Goal: Information Seeking & Learning: Find specific fact

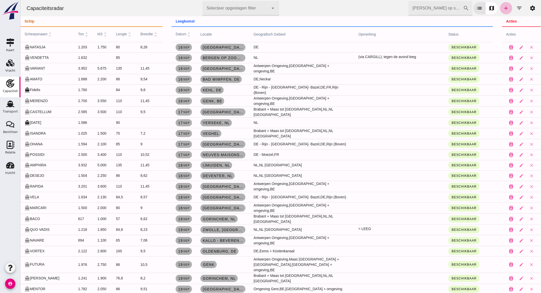
scroll to position [85, 0]
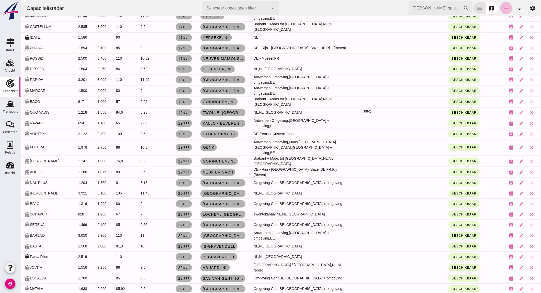
drag, startPoint x: 10, startPoint y: 110, endPoint x: 170, endPoint y: 74, distance: 163.7
click at [10, 110] on div "Transport" at bounding box center [10, 111] width 15 height 3
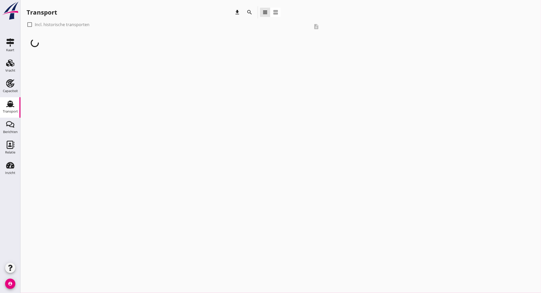
click at [249, 13] on icon "search" at bounding box center [249, 12] width 6 height 6
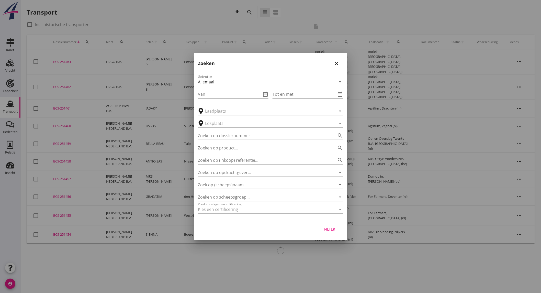
click at [255, 188] on div "Zoek op (scheeps)naam arrow_drop_down" at bounding box center [270, 184] width 145 height 8
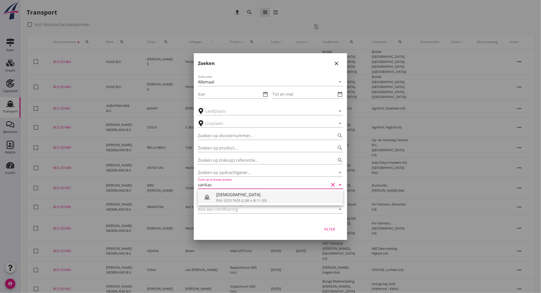
click at [250, 200] on div "ENI: 02317635 (L:86 x B:11.05)" at bounding box center [277, 199] width 123 height 5
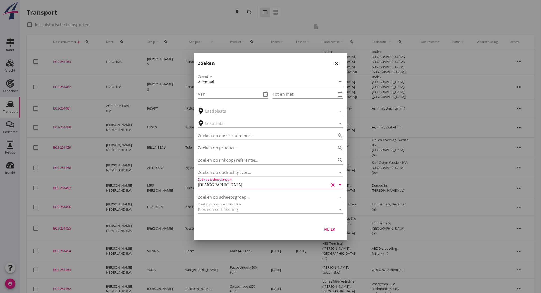
click at [332, 228] on div "Filter" at bounding box center [329, 228] width 14 height 5
type input "[DEMOGRAPHIC_DATA]"
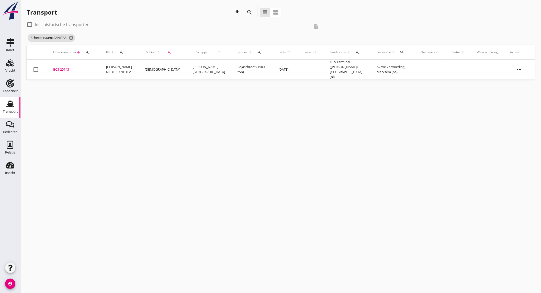
click at [118, 70] on td "[PERSON_NAME] NEDERLAND B.V." at bounding box center [119, 70] width 39 height 20
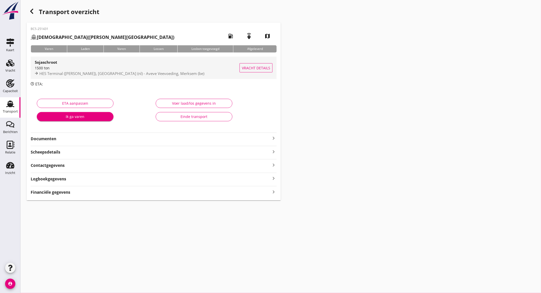
click at [70, 68] on div "1500 ton" at bounding box center [137, 67] width 205 height 5
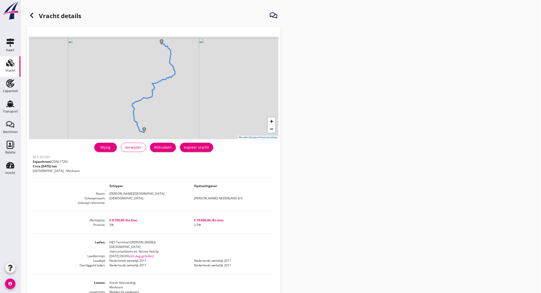
scroll to position [57, 0]
